Goal: Task Accomplishment & Management: Manage account settings

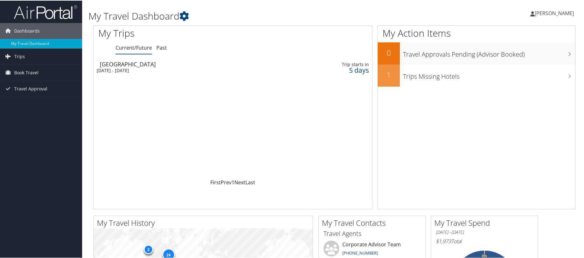
drag, startPoint x: 189, startPoint y: 69, endPoint x: 231, endPoint y: 71, distance: 41.4
click at [190, 69] on div "[DATE] - [DATE]" at bounding box center [183, 70] width 173 height 6
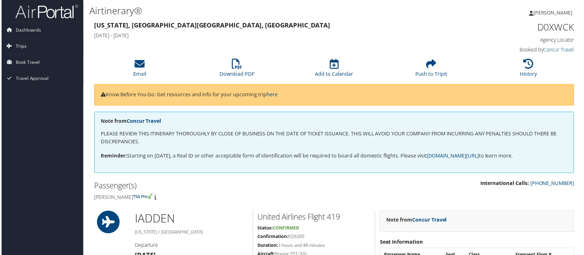
click at [21, 47] on span "Trips" at bounding box center [19, 47] width 11 height 16
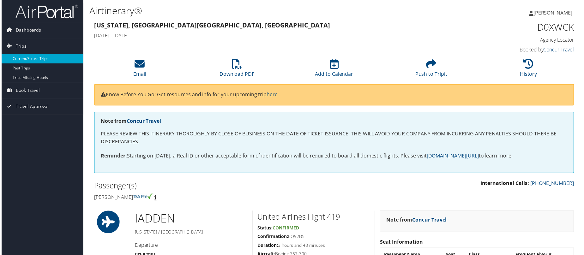
click at [28, 60] on link "Current/Future Trips" at bounding box center [41, 58] width 82 height 9
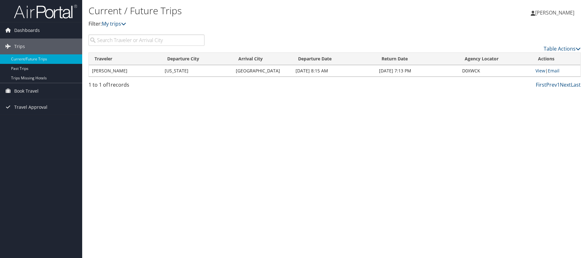
click at [346, 70] on td "Sep 16, 2025 8:15 AM" at bounding box center [333, 70] width 83 height 11
click at [537, 70] on link "View" at bounding box center [540, 71] width 10 height 6
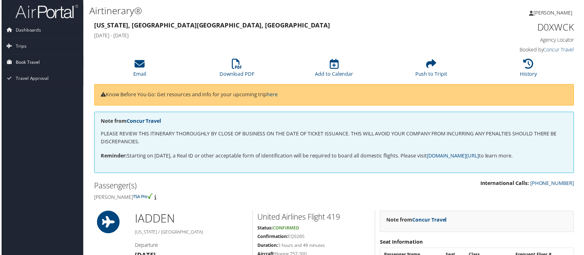
click at [22, 64] on span "Book Travel" at bounding box center [26, 63] width 24 height 16
click at [39, 95] on link "Book/Manage Online Trips" at bounding box center [41, 93] width 82 height 9
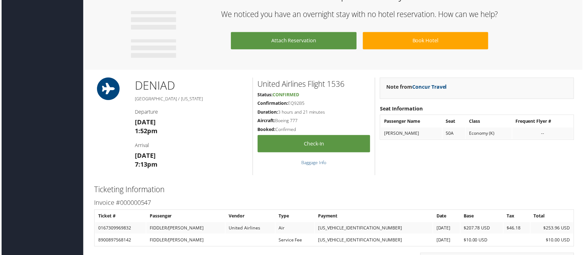
scroll to position [335, 0]
